Goal: Information Seeking & Learning: Learn about a topic

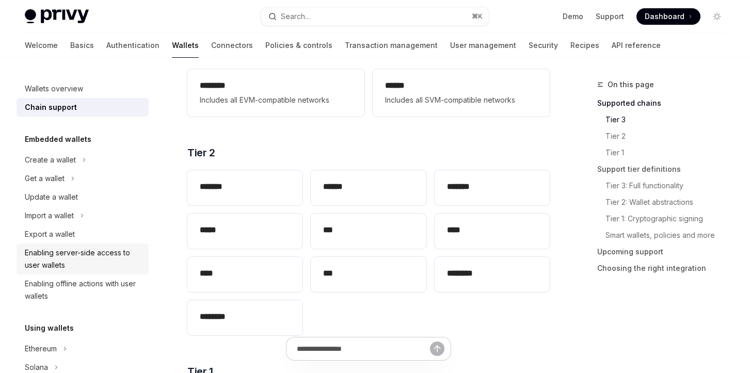
scroll to position [194, 0]
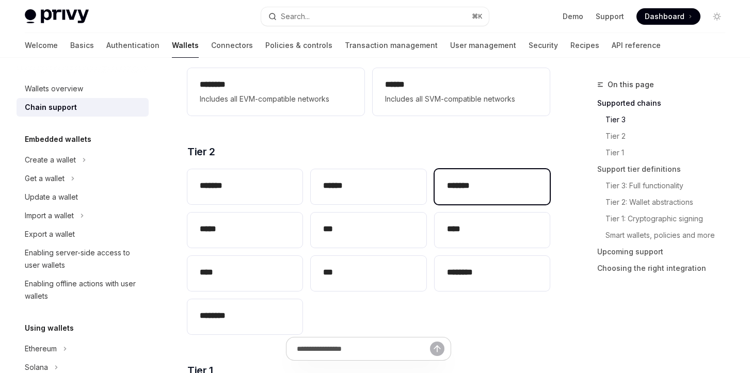
click at [474, 195] on div "*******" at bounding box center [492, 186] width 115 height 35
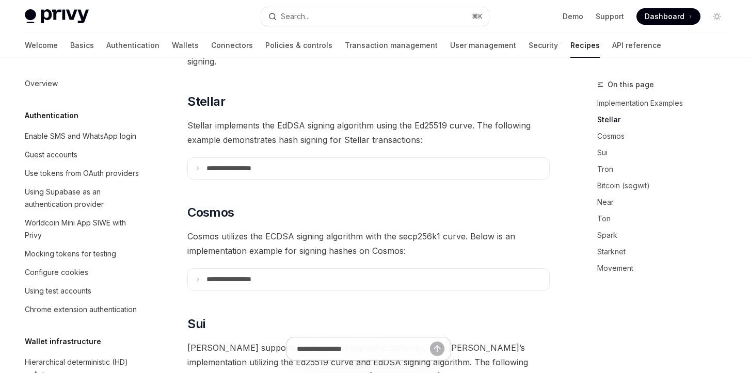
scroll to position [277, 0]
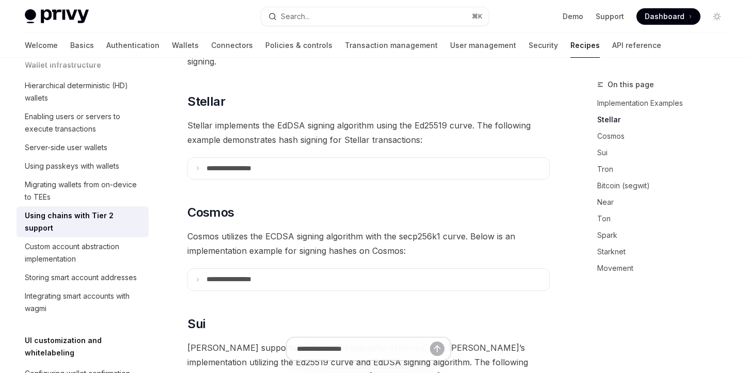
type textarea "*"
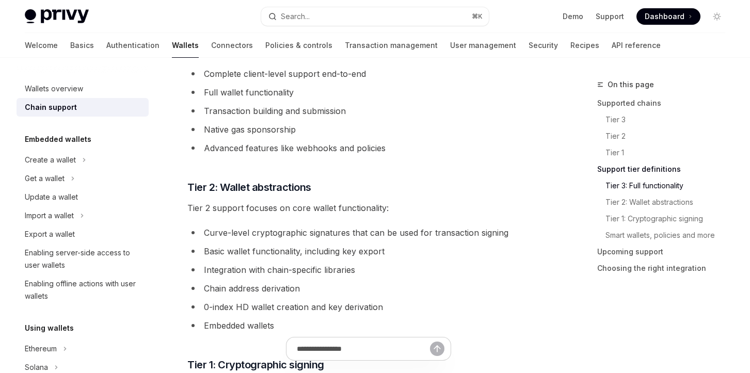
scroll to position [661, 0]
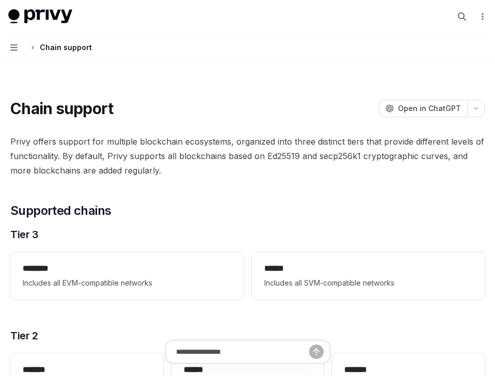
type textarea "*"
